Goal: Transaction & Acquisition: Purchase product/service

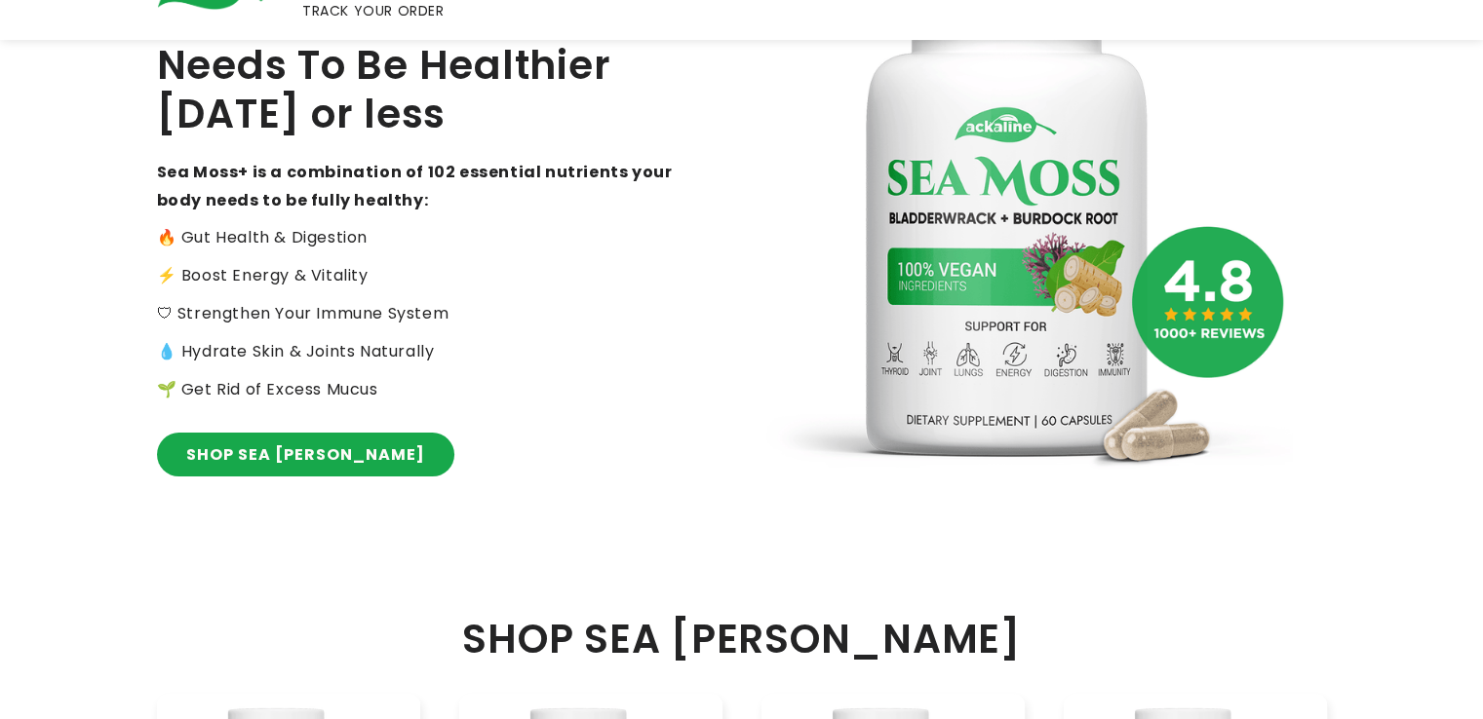
scroll to position [520, 0]
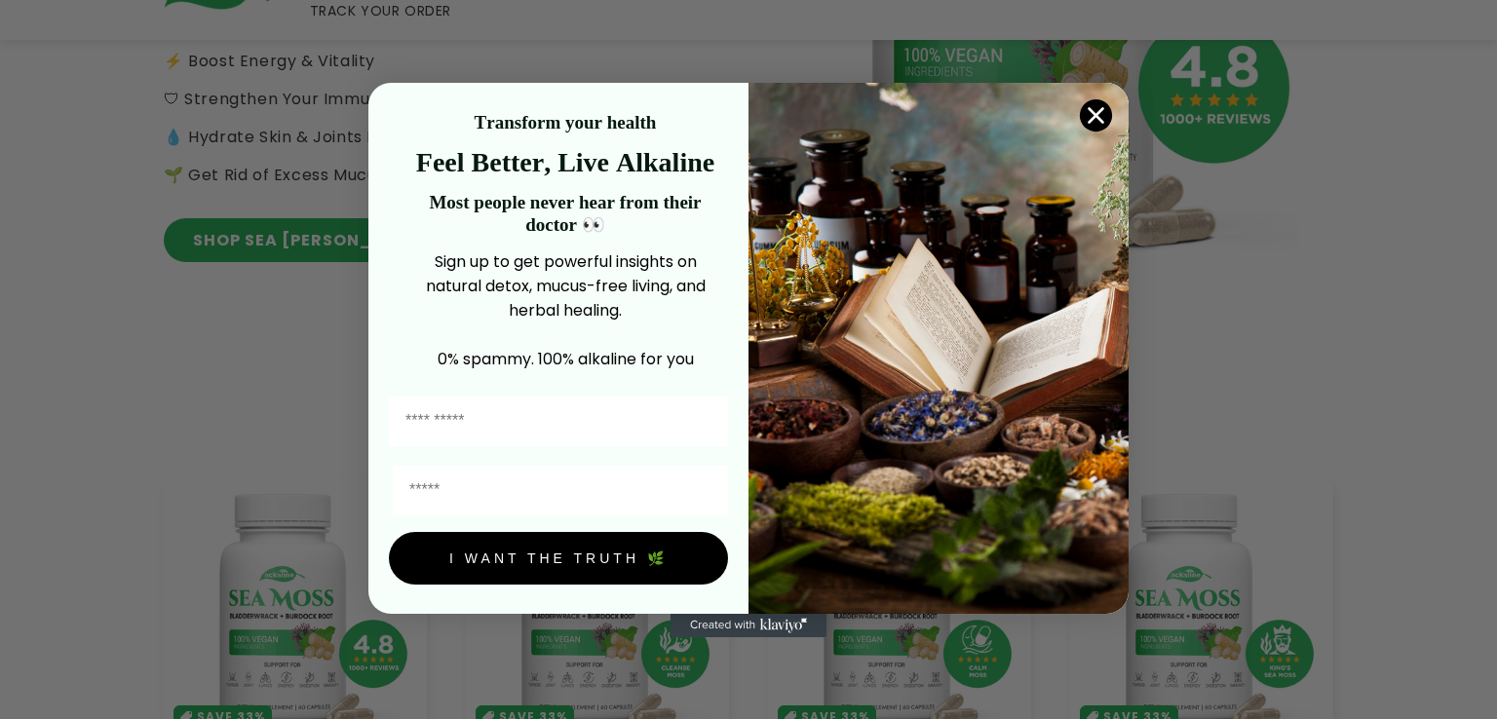
click at [1089, 103] on circle "Close dialog" at bounding box center [1096, 114] width 32 height 32
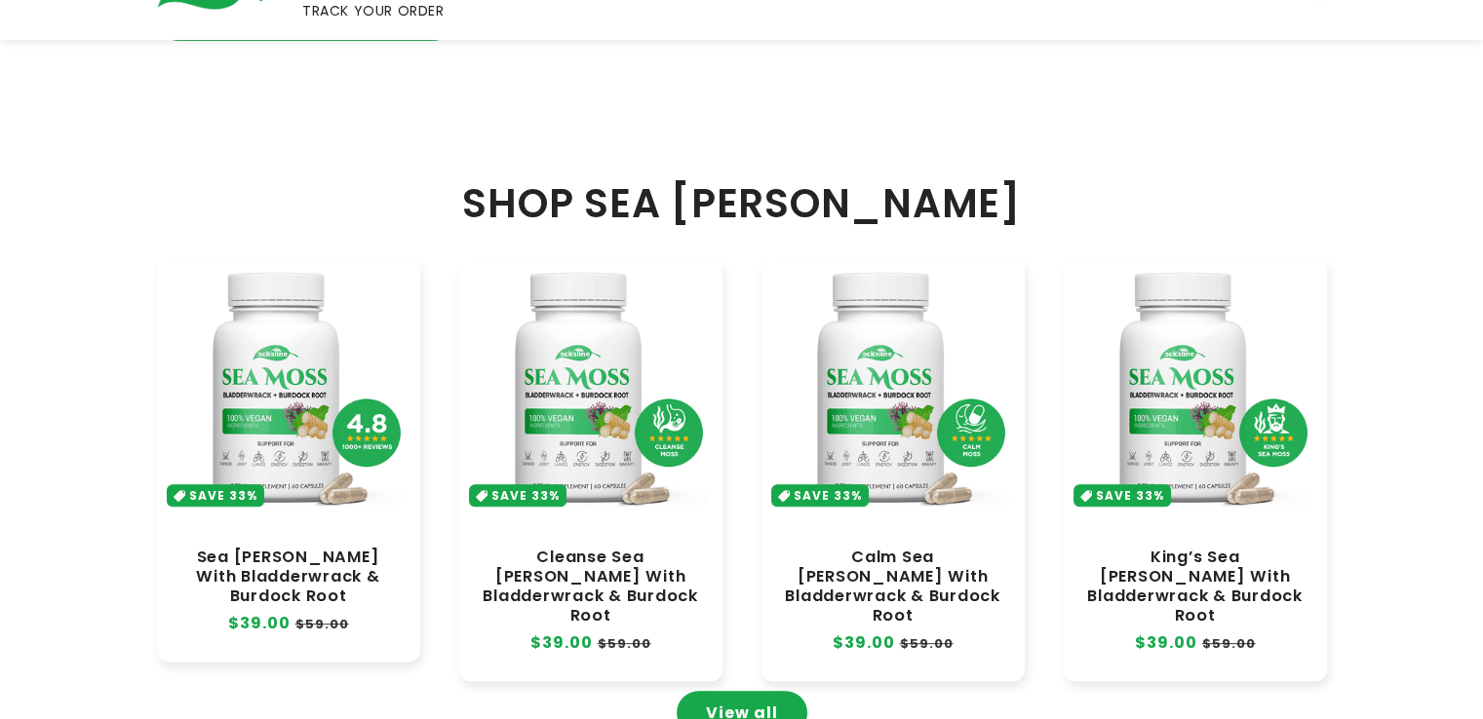
scroll to position [780, 0]
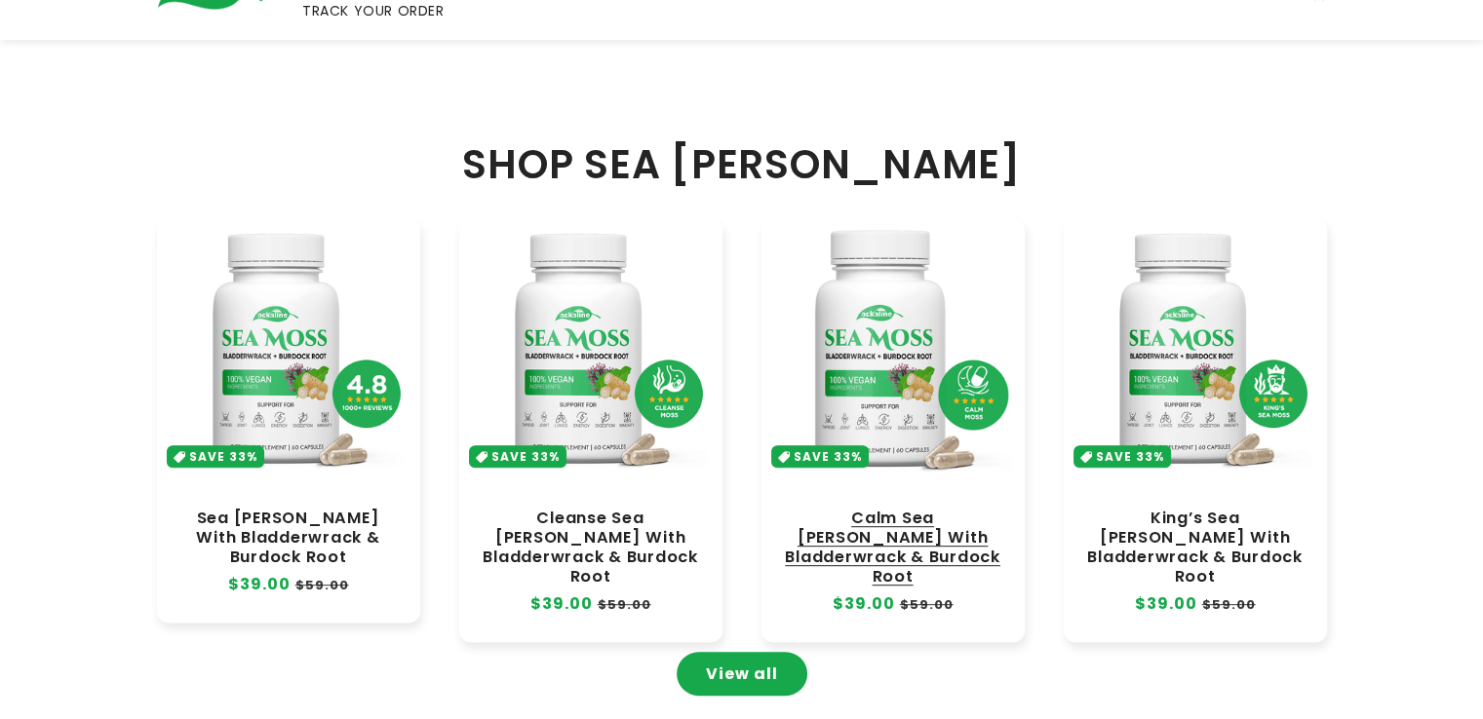
click at [858, 509] on link "Calm Sea [PERSON_NAME] With Bladderwrack & Burdock Root" at bounding box center [893, 548] width 224 height 79
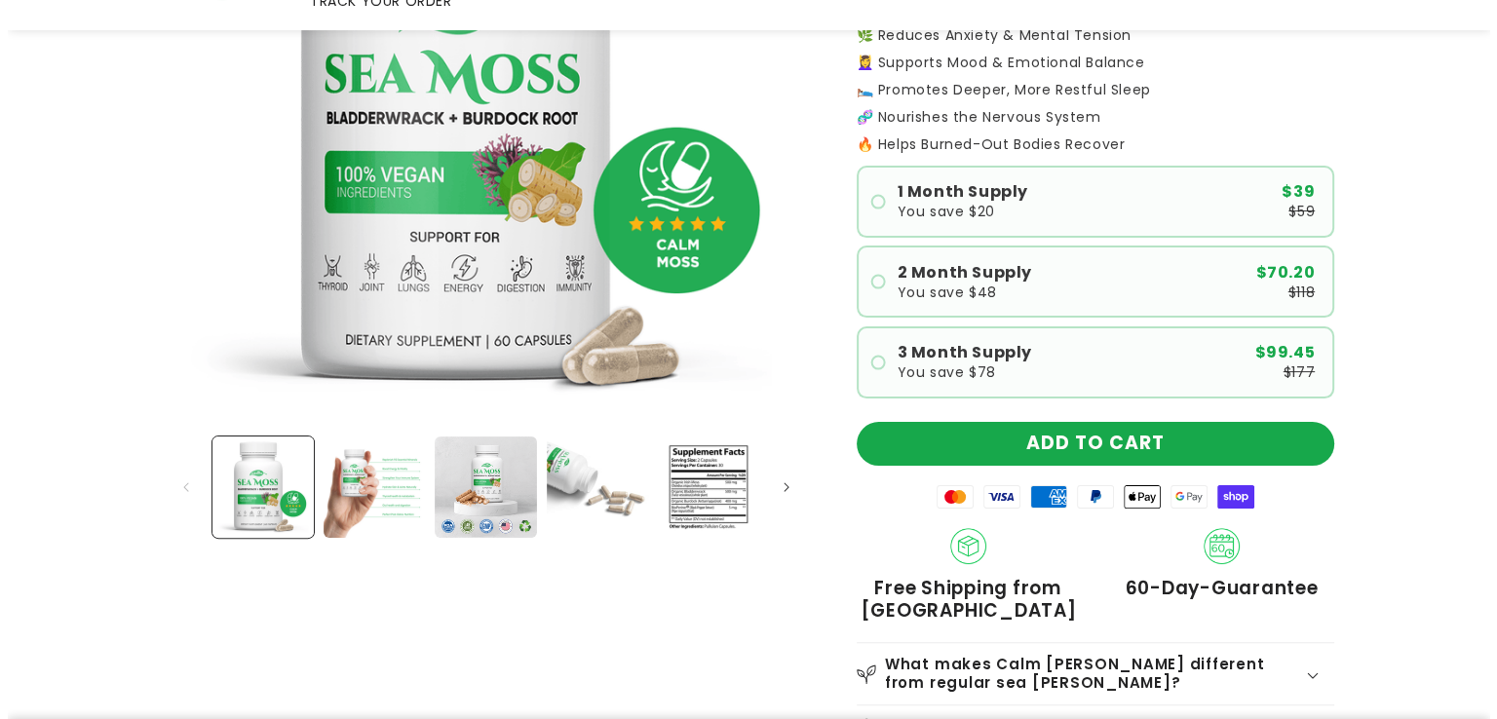
scroll to position [520, 0]
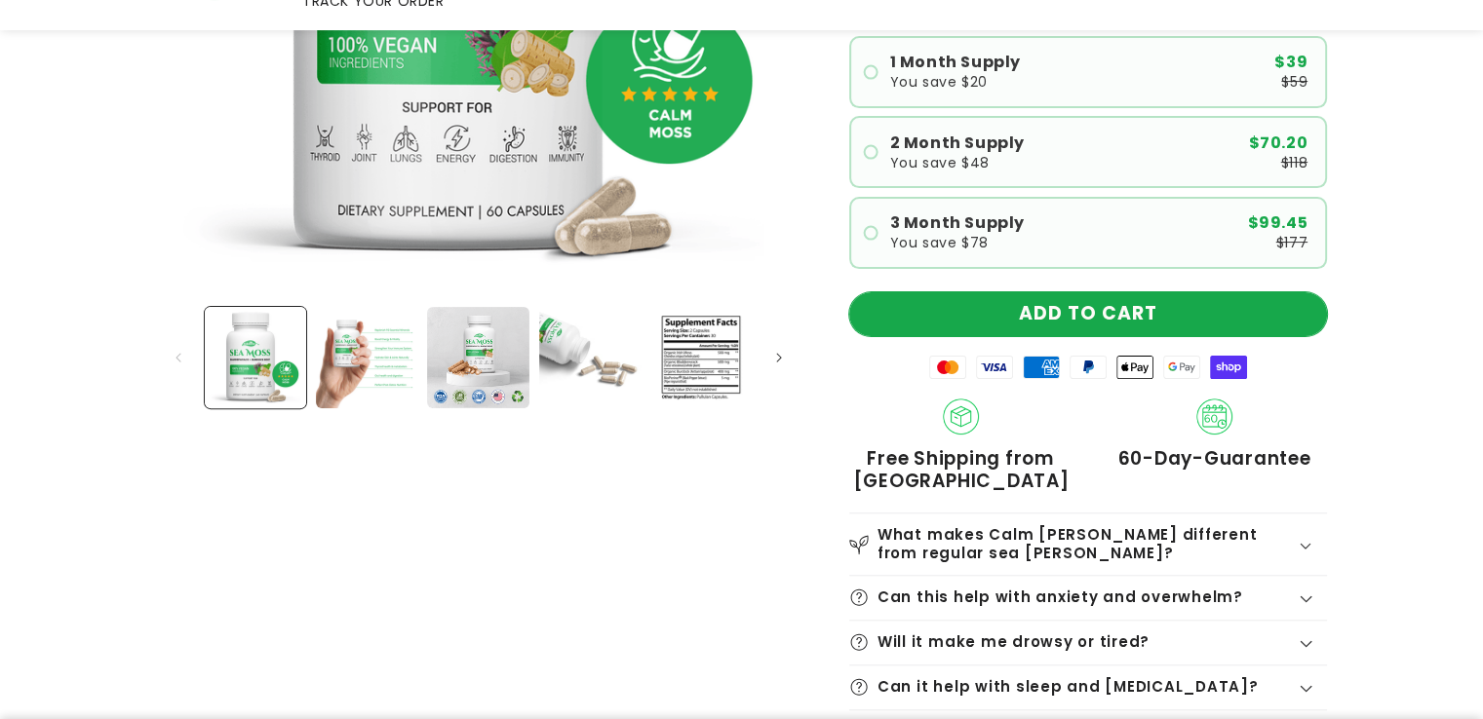
click at [998, 292] on button "ADD TO CART" at bounding box center [1088, 314] width 478 height 44
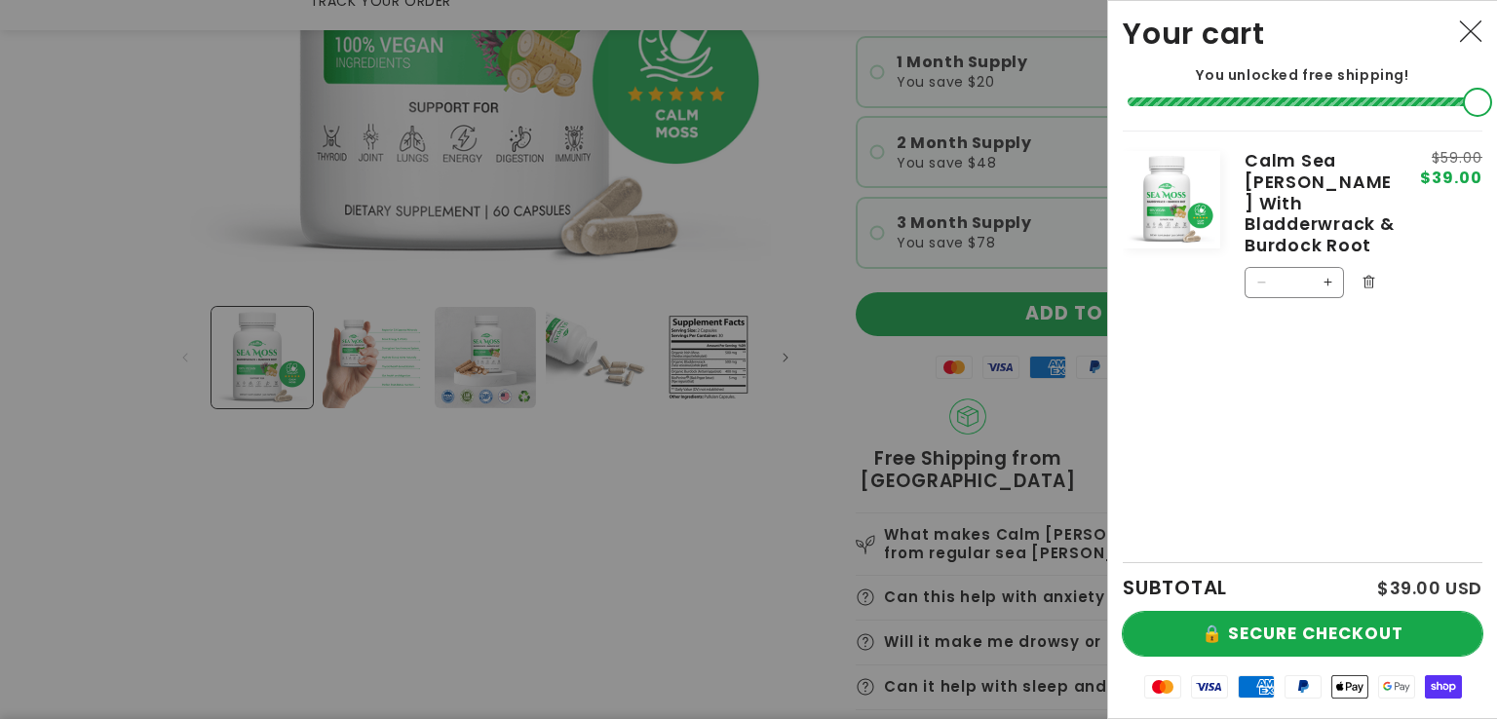
click at [1257, 633] on button "🔒 SECURE CHECKOUT" at bounding box center [1303, 634] width 360 height 44
